Goal: Task Accomplishment & Management: Complete application form

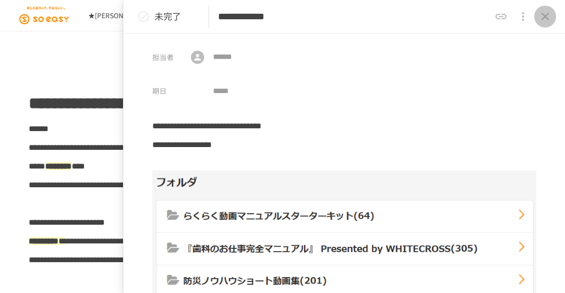
click at [545, 18] on icon "close drawer" at bounding box center [544, 16] width 13 height 13
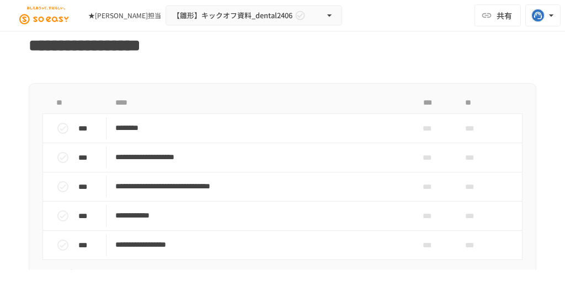
scroll to position [1014, 0]
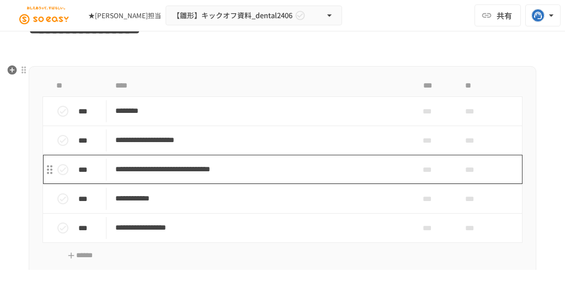
click at [256, 166] on p "**********" at bounding box center [256, 170] width 282 height 14
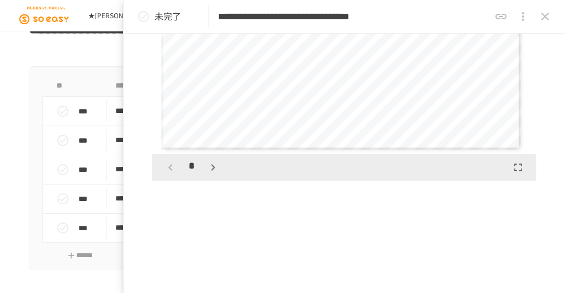
scroll to position [132, 0]
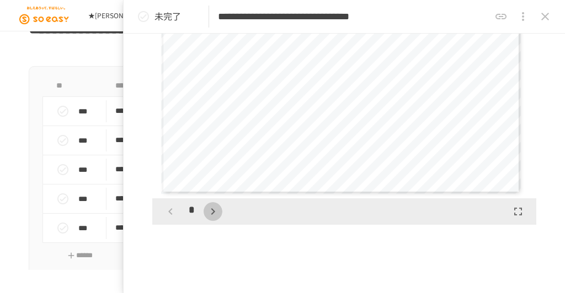
click at [210, 212] on icon "button" at bounding box center [212, 211] width 13 height 13
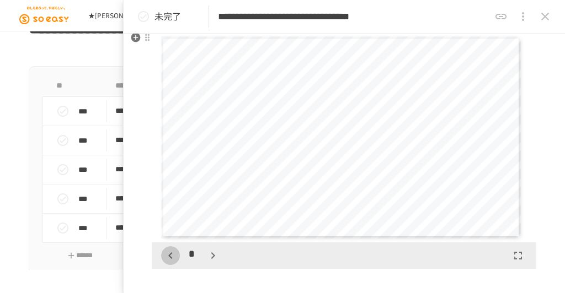
click at [171, 255] on icon "button" at bounding box center [170, 255] width 13 height 13
click at [212, 257] on icon "button" at bounding box center [213, 256] width 4 height 7
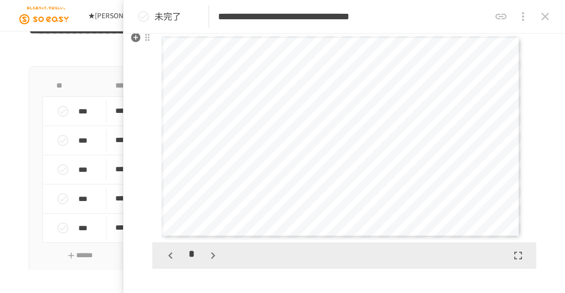
click at [212, 257] on icon "button" at bounding box center [213, 256] width 4 height 7
click at [212, 257] on div "*" at bounding box center [191, 255] width 61 height 19
click at [169, 256] on icon "button" at bounding box center [170, 256] width 4 height 7
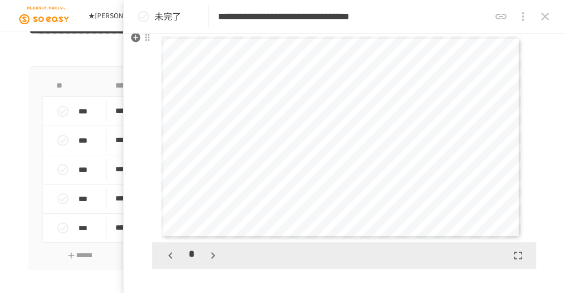
click at [169, 256] on icon "button" at bounding box center [170, 256] width 4 height 7
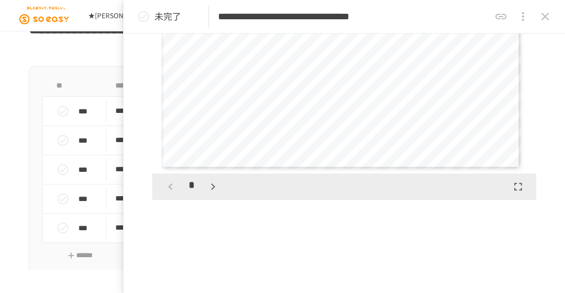
scroll to position [76, 0]
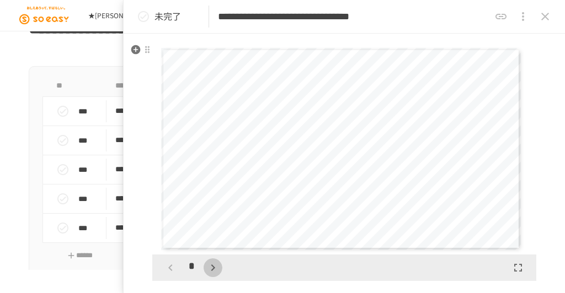
click at [213, 267] on icon "button" at bounding box center [213, 268] width 4 height 7
drag, startPoint x: 216, startPoint y: 17, endPoint x: 297, endPoint y: 17, distance: 80.5
click at [297, 17] on div "**********" at bounding box center [343, 17] width 441 height 34
drag, startPoint x: 409, startPoint y: 13, endPoint x: 217, endPoint y: 17, distance: 191.9
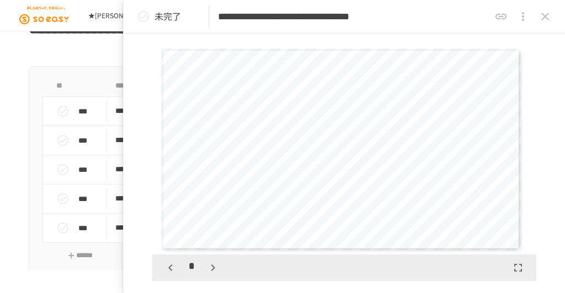
click at [218, 17] on input "**********" at bounding box center [354, 16] width 272 height 19
click at [217, 269] on icon "button" at bounding box center [212, 267] width 13 height 13
click at [217, 268] on icon "button" at bounding box center [212, 267] width 13 height 13
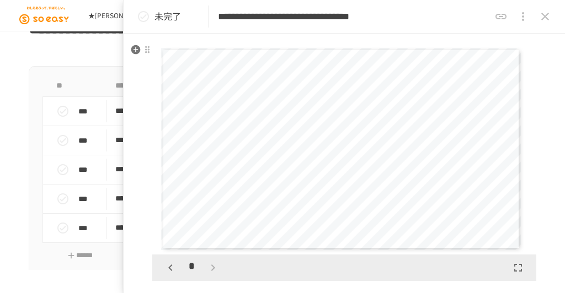
click at [218, 267] on div "*" at bounding box center [191, 268] width 61 height 19
click at [166, 267] on icon "button" at bounding box center [170, 267] width 13 height 13
